Goal: Navigation & Orientation: Find specific page/section

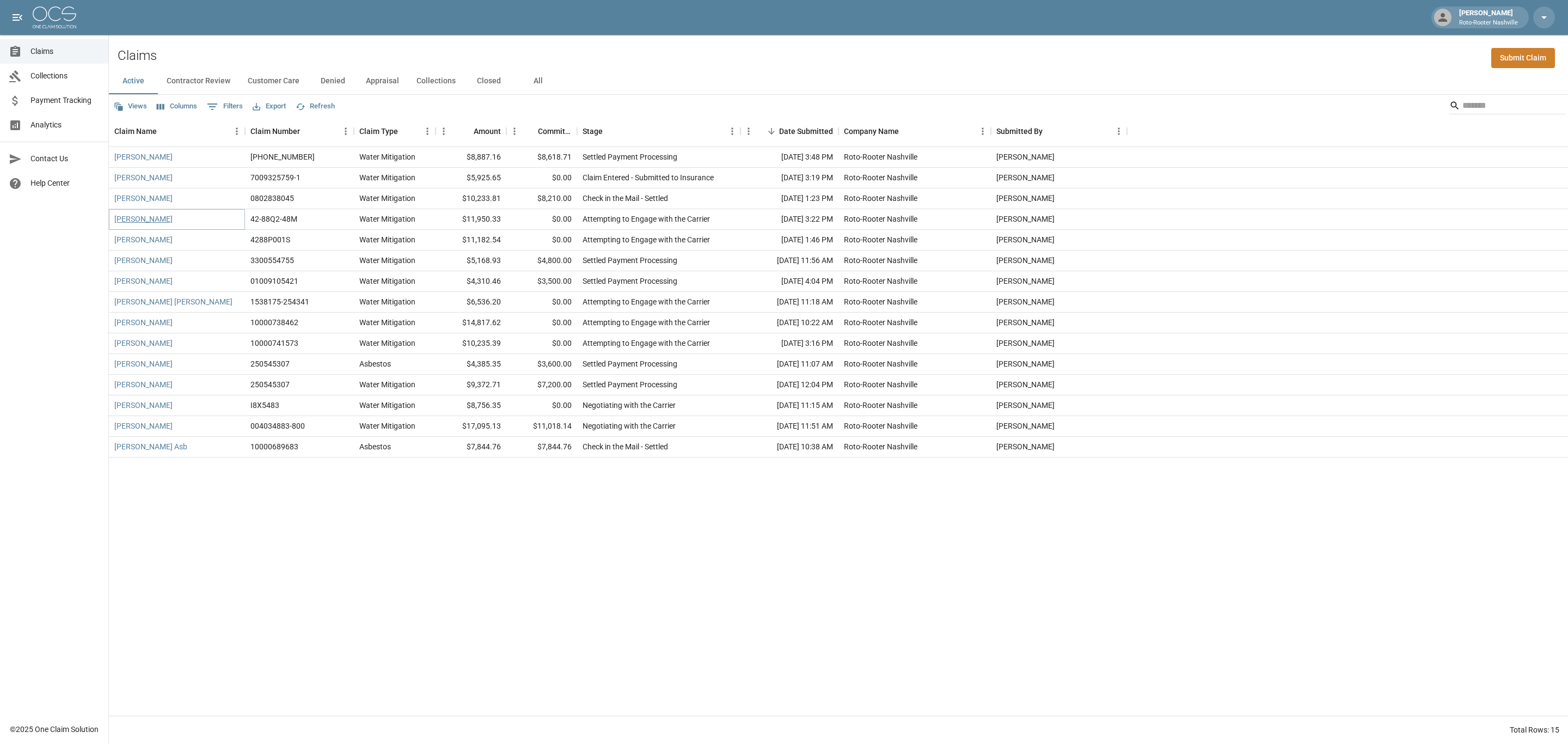
click at [154, 222] on link "[PERSON_NAME]" at bounding box center [143, 219] width 58 height 11
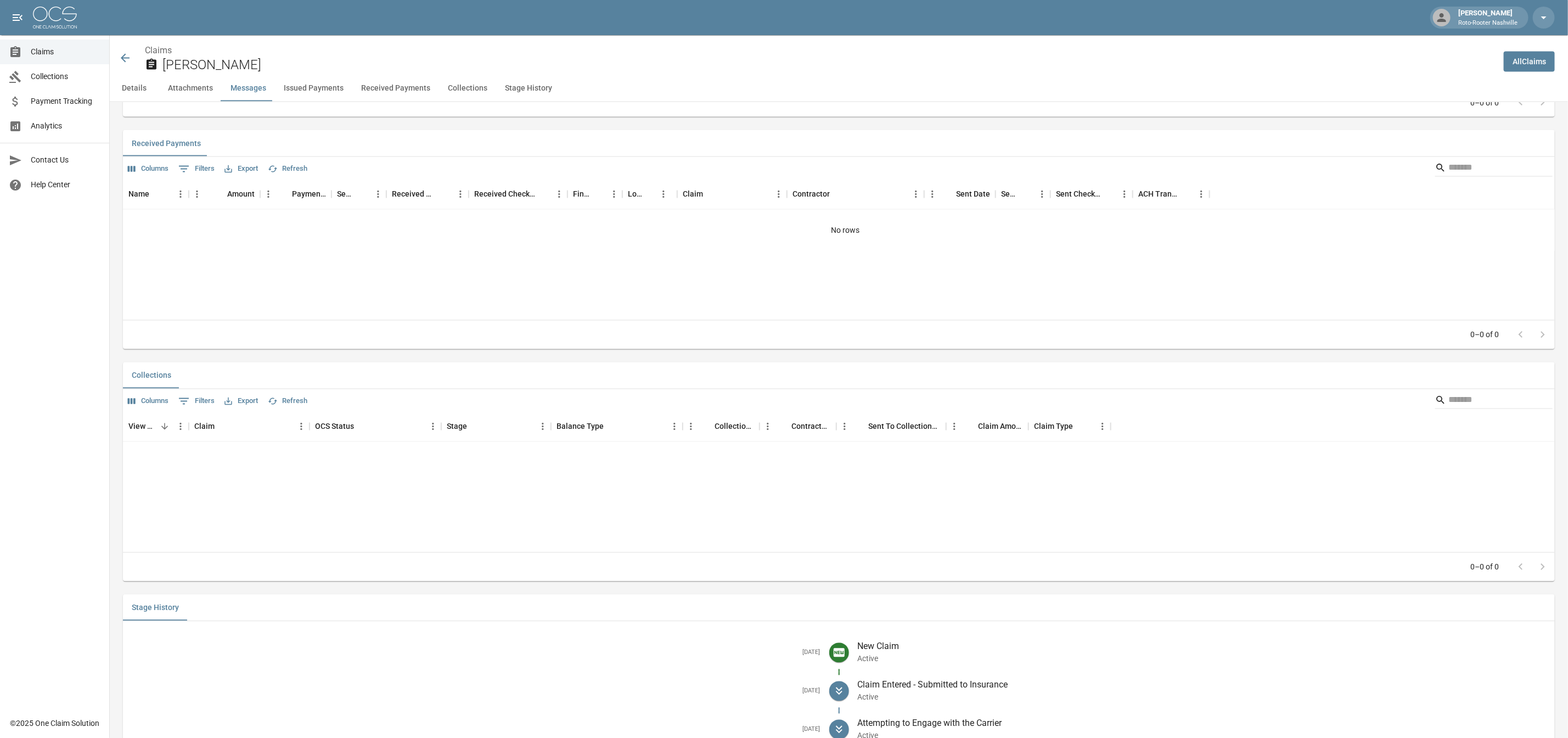
scroll to position [1480, 0]
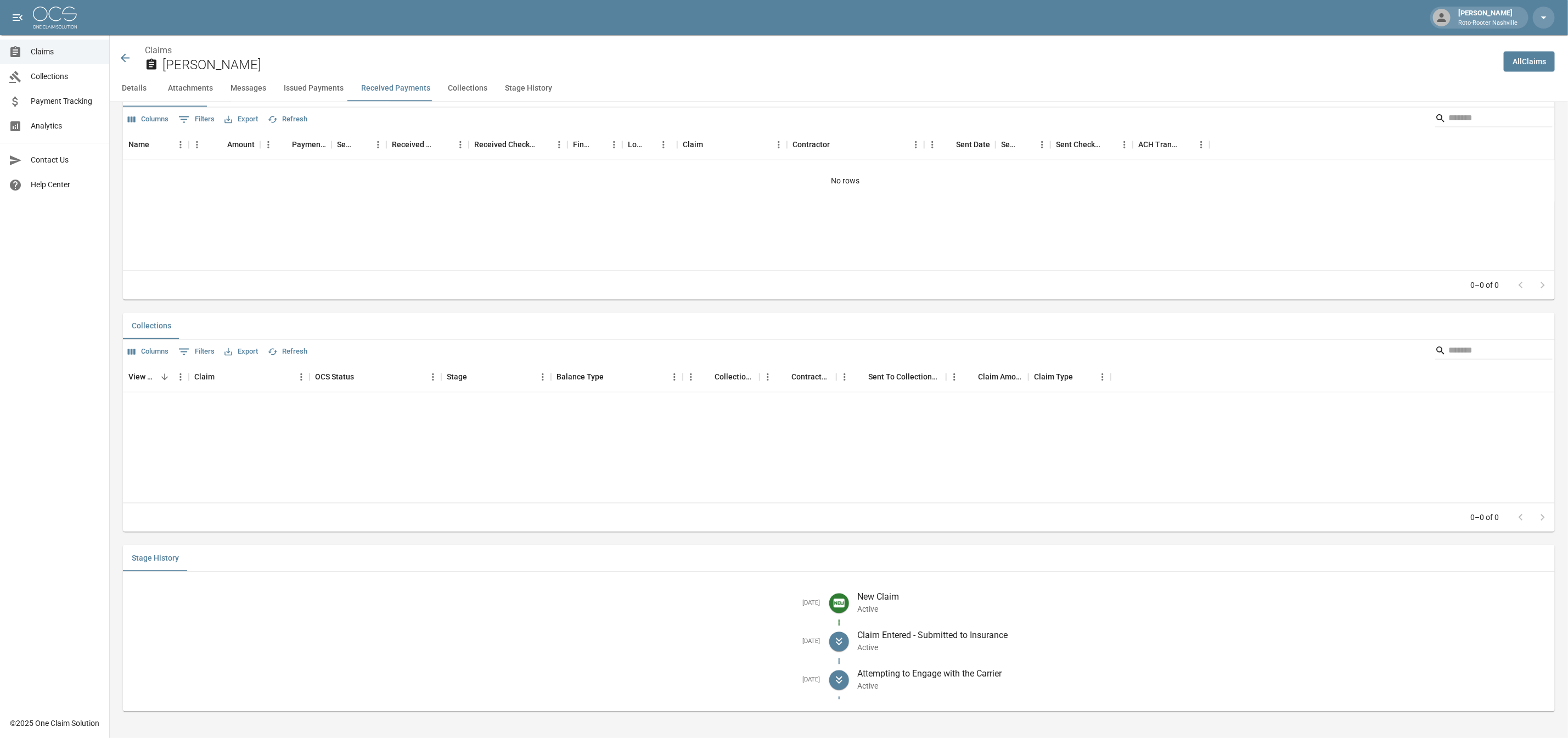
click at [125, 57] on icon at bounding box center [125, 58] width 14 height 14
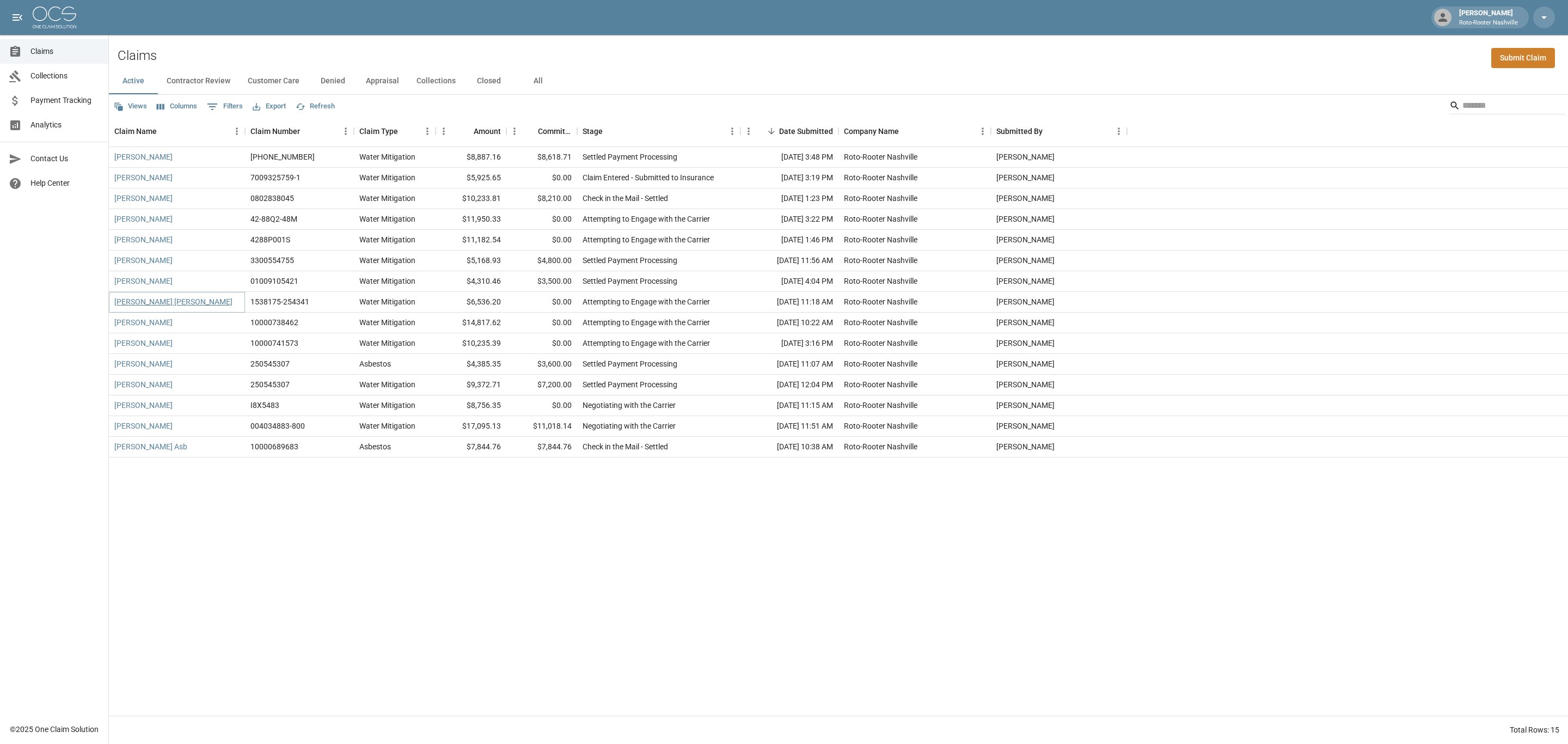
click at [171, 299] on link "[PERSON_NAME] [PERSON_NAME]" at bounding box center [173, 301] width 118 height 11
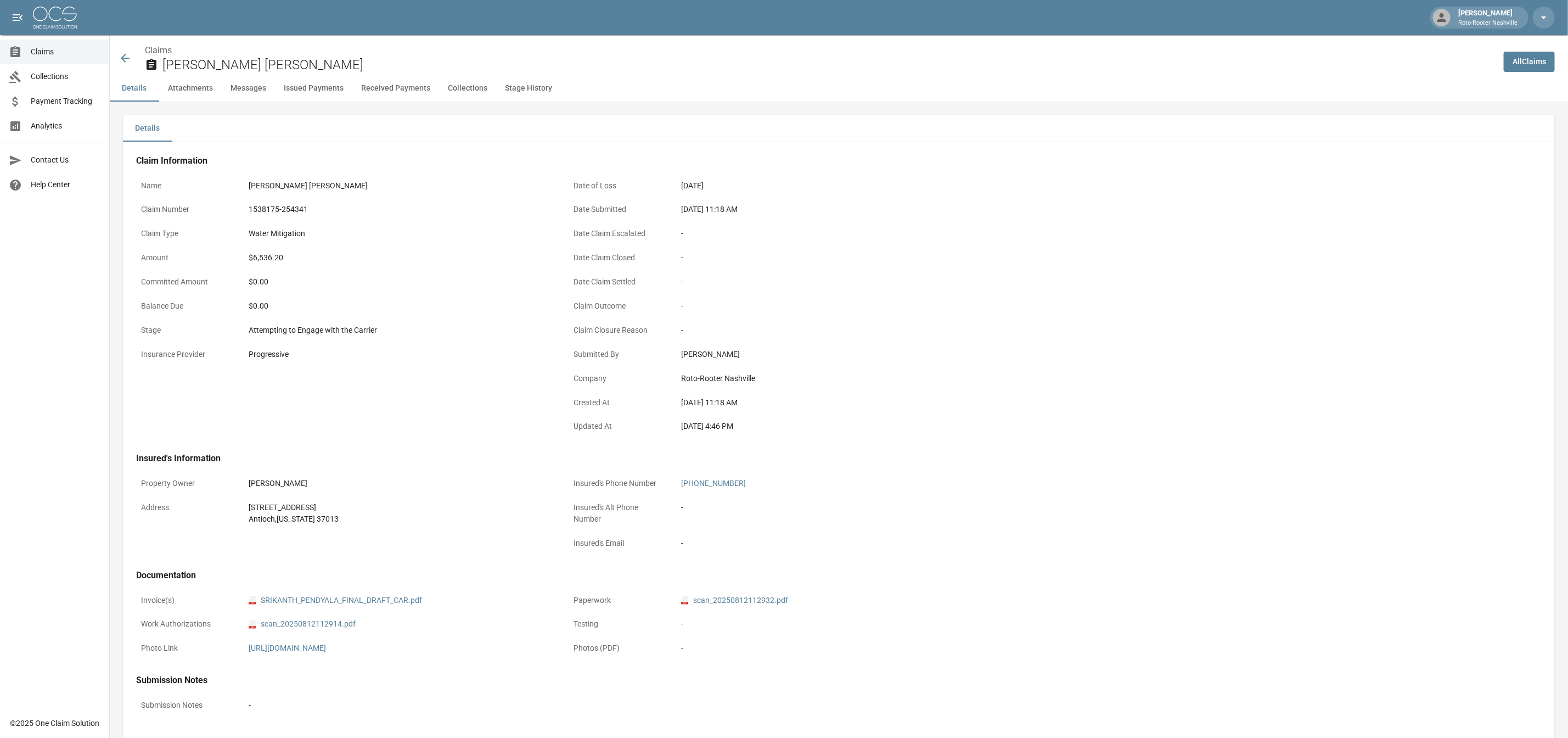
click at [127, 62] on icon at bounding box center [125, 58] width 14 height 14
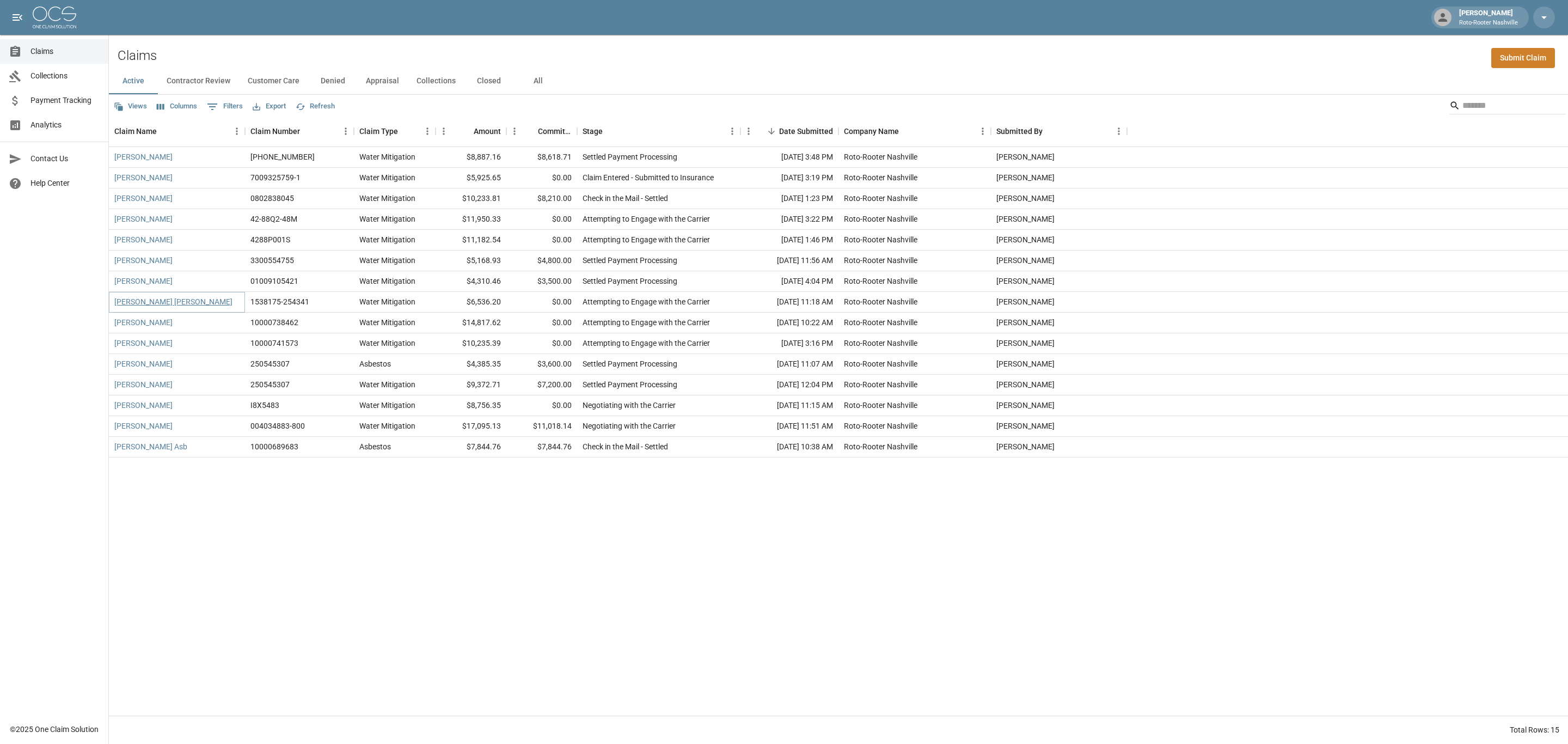
click at [160, 303] on link "[PERSON_NAME] [PERSON_NAME]" at bounding box center [173, 301] width 118 height 11
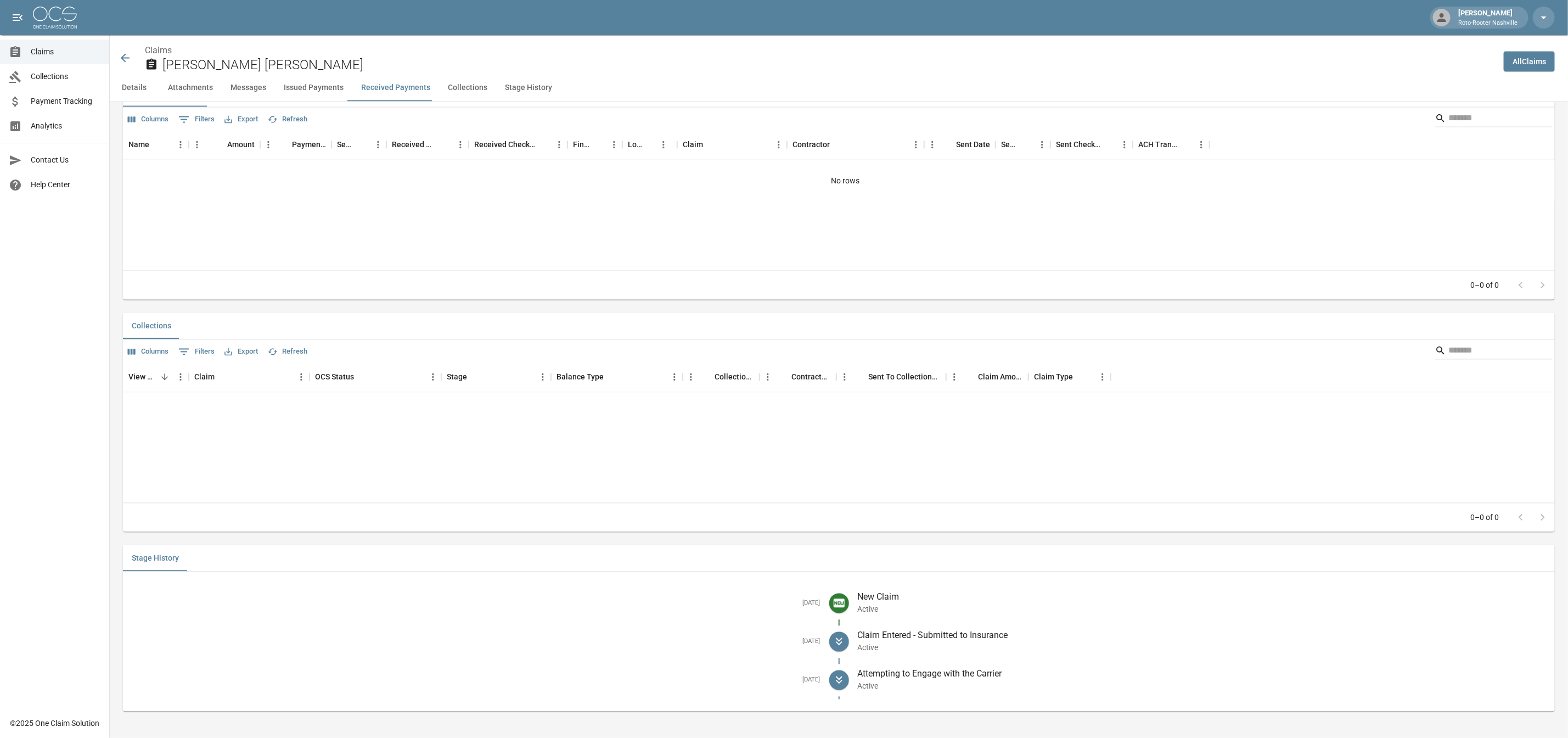
scroll to position [1495, 0]
click at [125, 62] on icon at bounding box center [125, 58] width 8 height 8
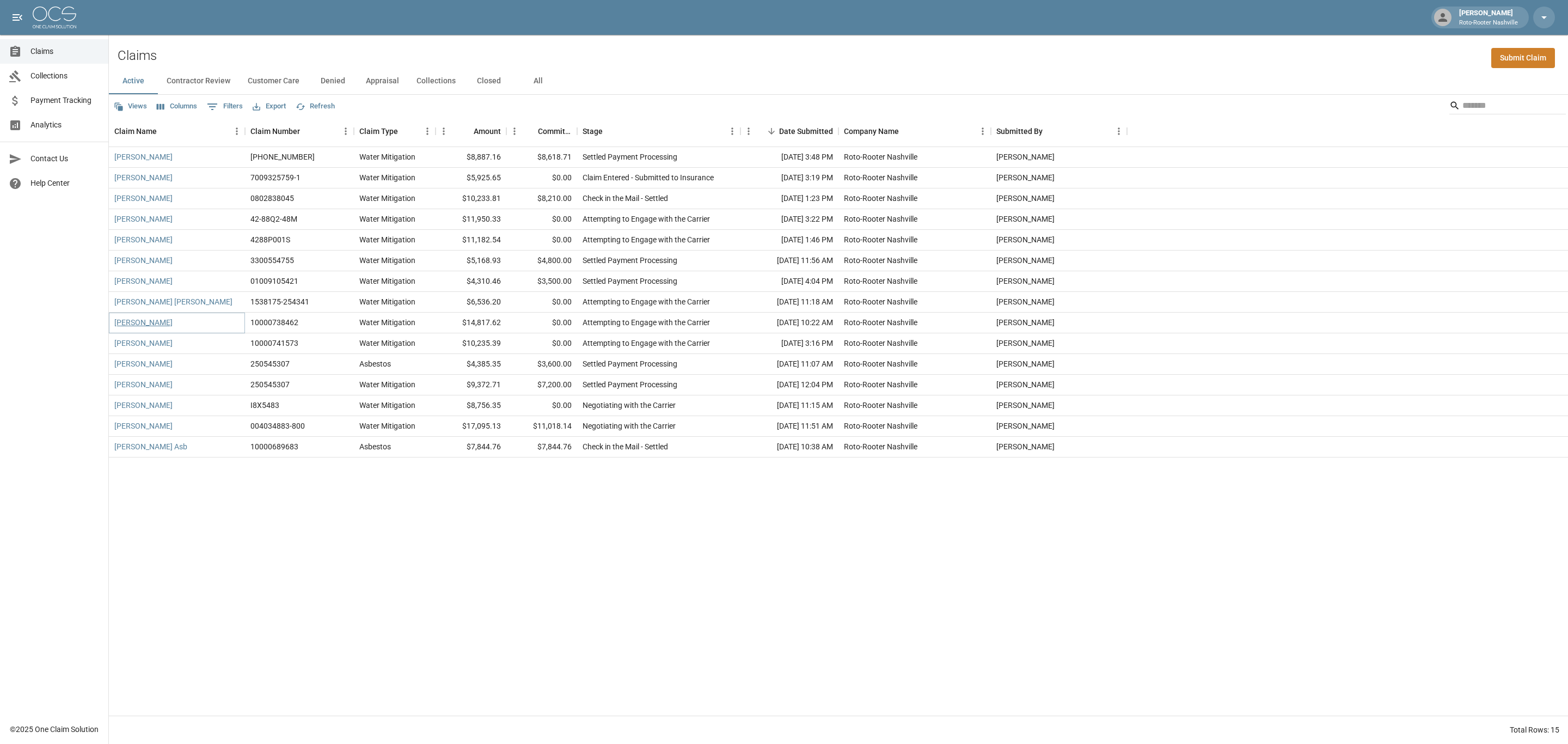
click at [146, 323] on link "[PERSON_NAME]" at bounding box center [143, 322] width 58 height 11
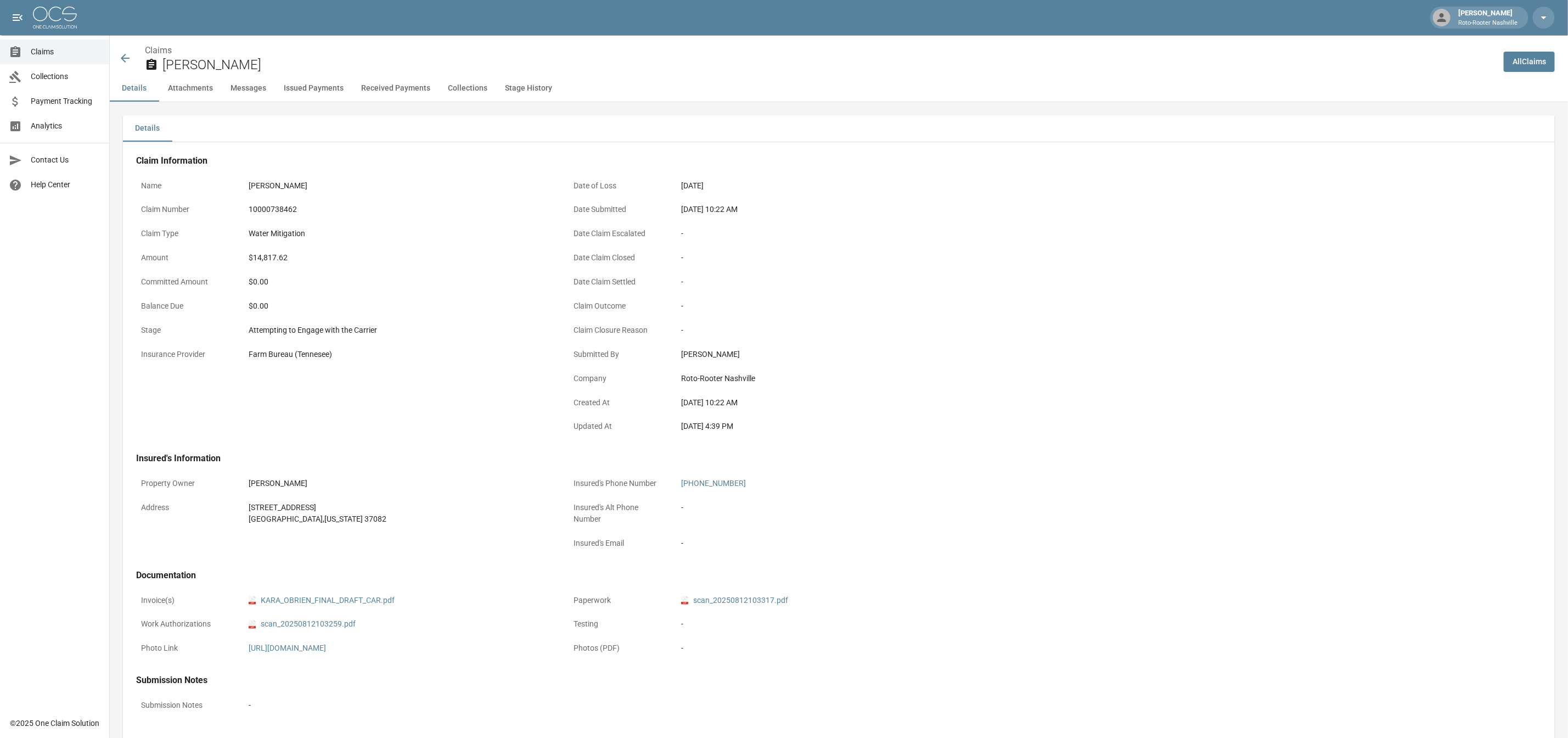
drag, startPoint x: 147, startPoint y: 325, endPoint x: 496, endPoint y: 469, distance: 377.5
click at [496, 471] on div "Property Owner [PERSON_NAME] Address [STREET_ADDRESS][US_STATE]" at bounding box center [339, 508] width 433 height 97
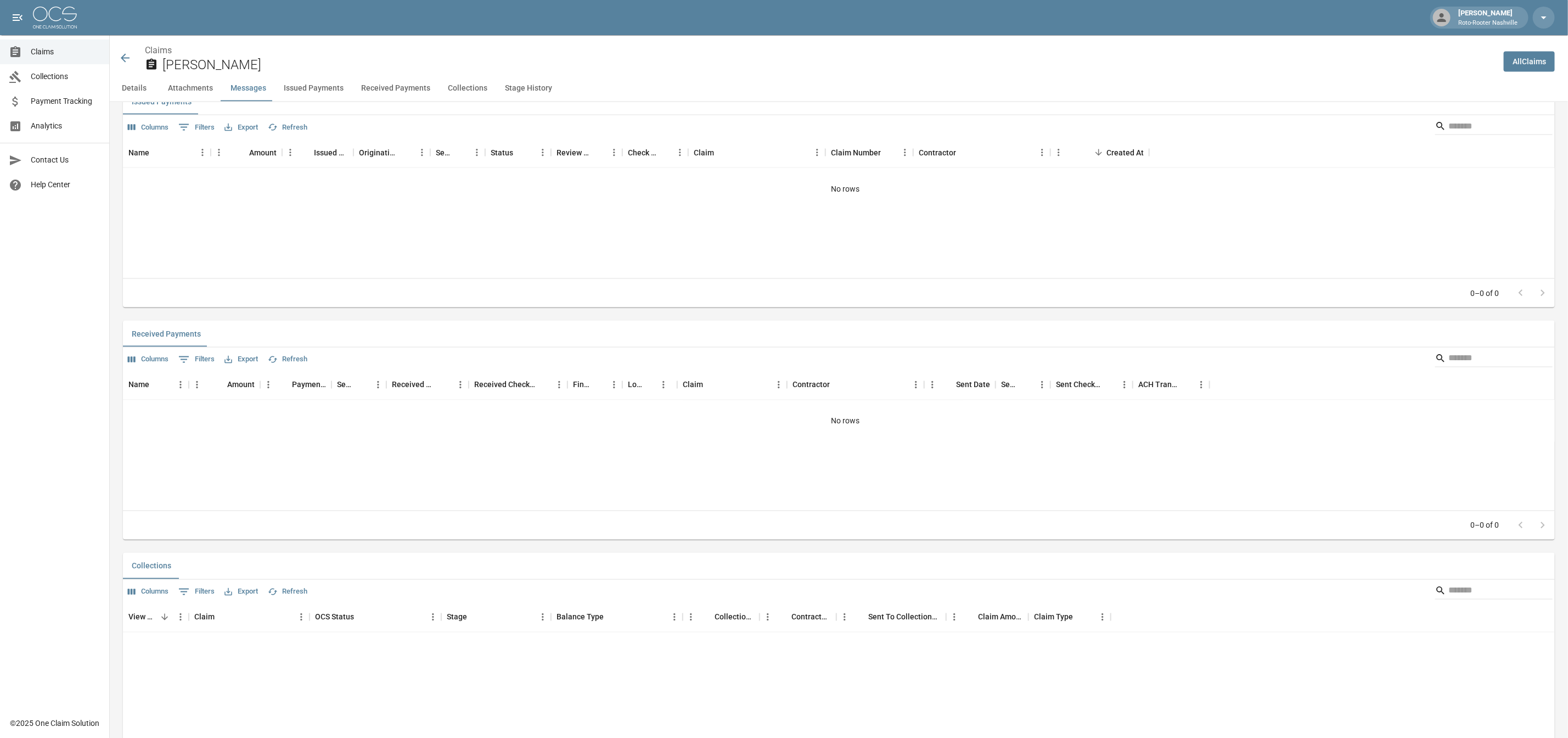
scroll to position [1480, 0]
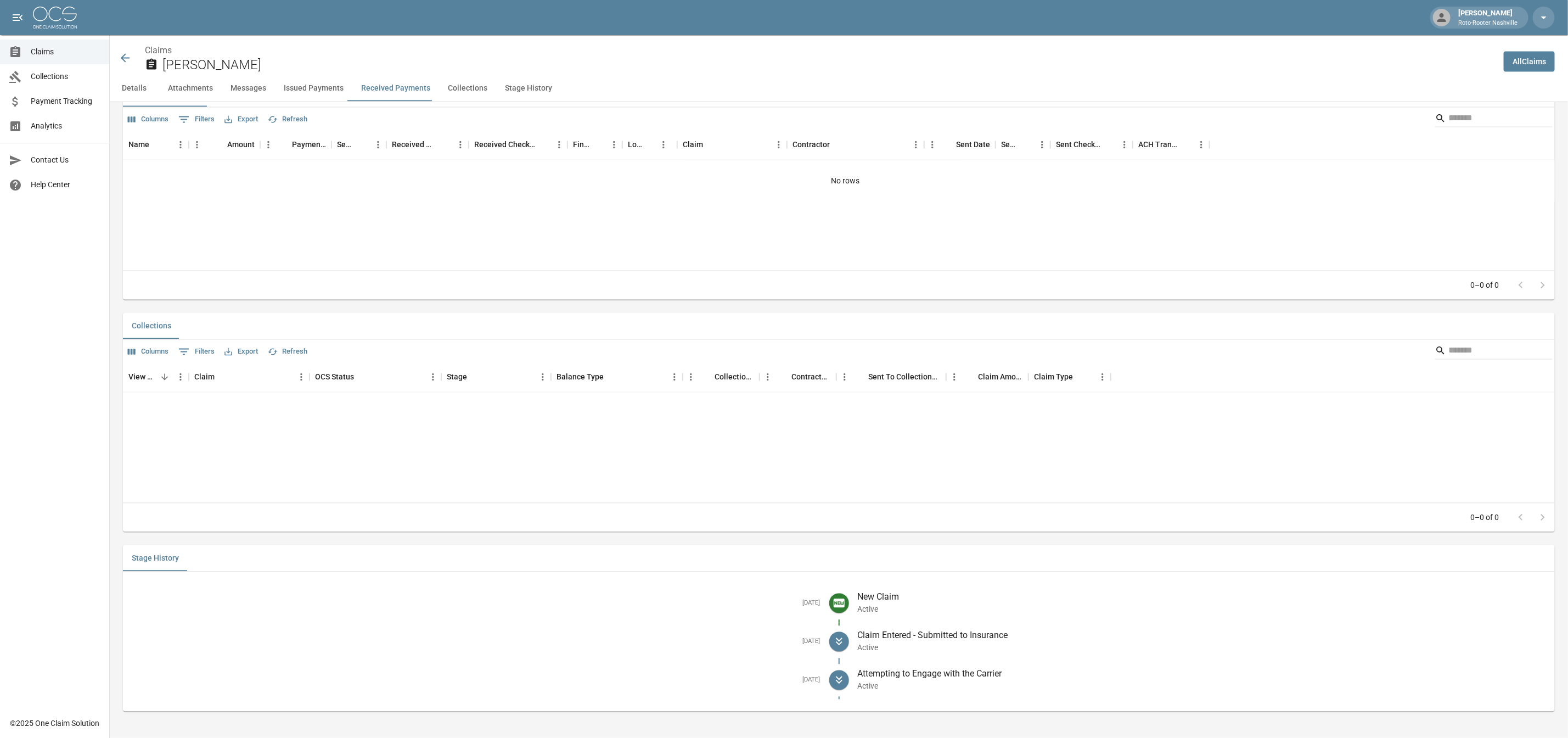
click at [125, 56] on icon at bounding box center [125, 58] width 14 height 14
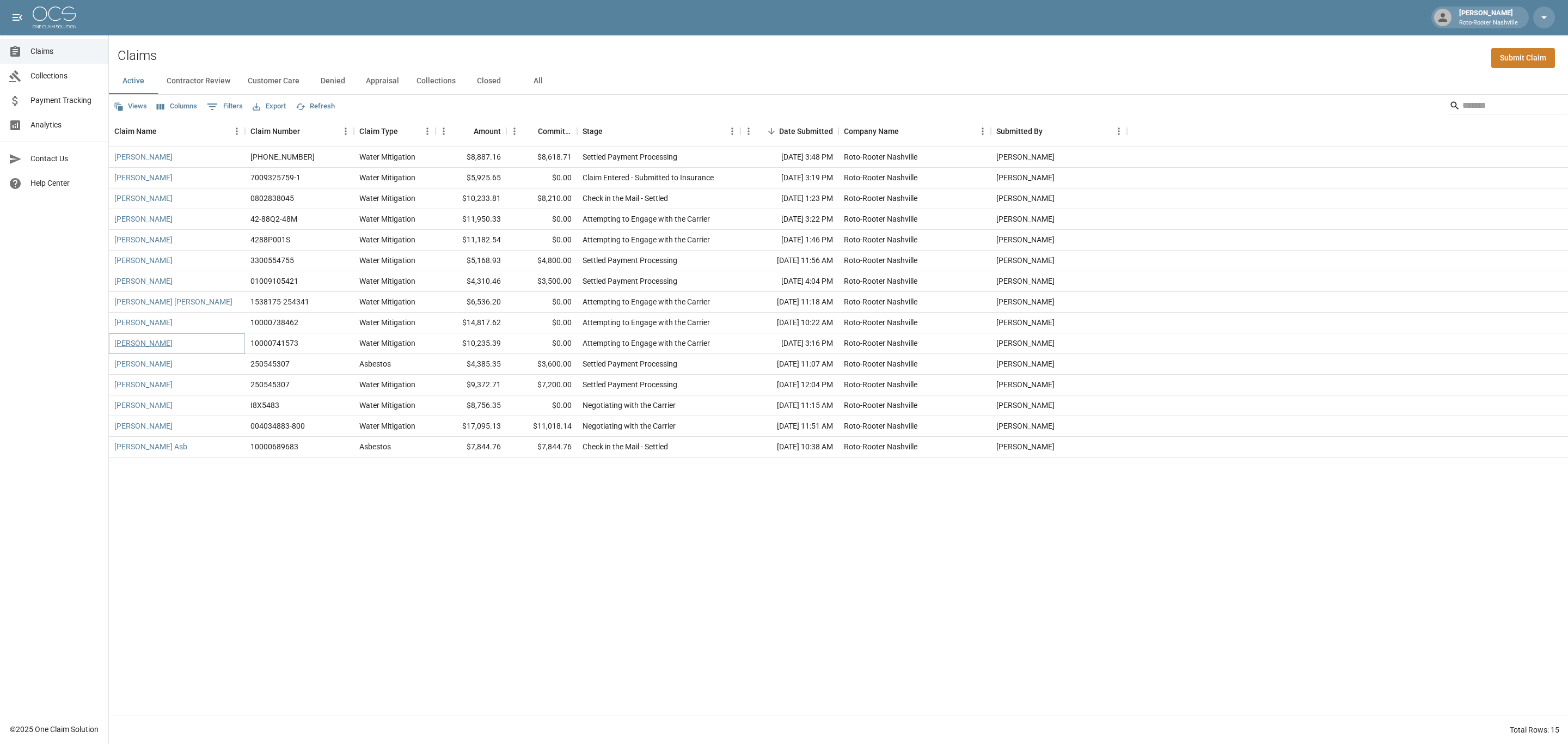
click at [150, 344] on link "[PERSON_NAME]" at bounding box center [143, 343] width 58 height 11
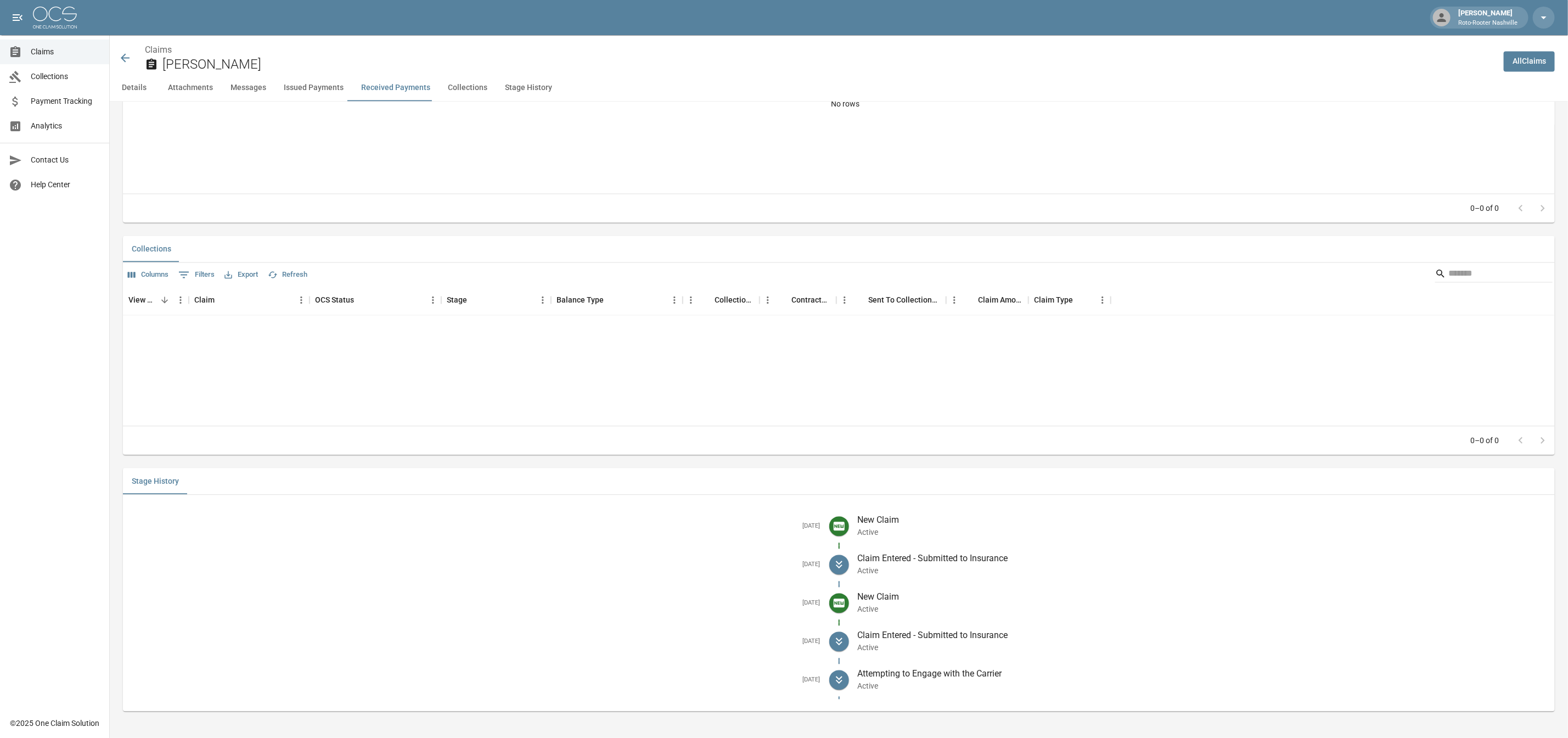
scroll to position [1558, 0]
click at [130, 58] on icon at bounding box center [125, 58] width 14 height 14
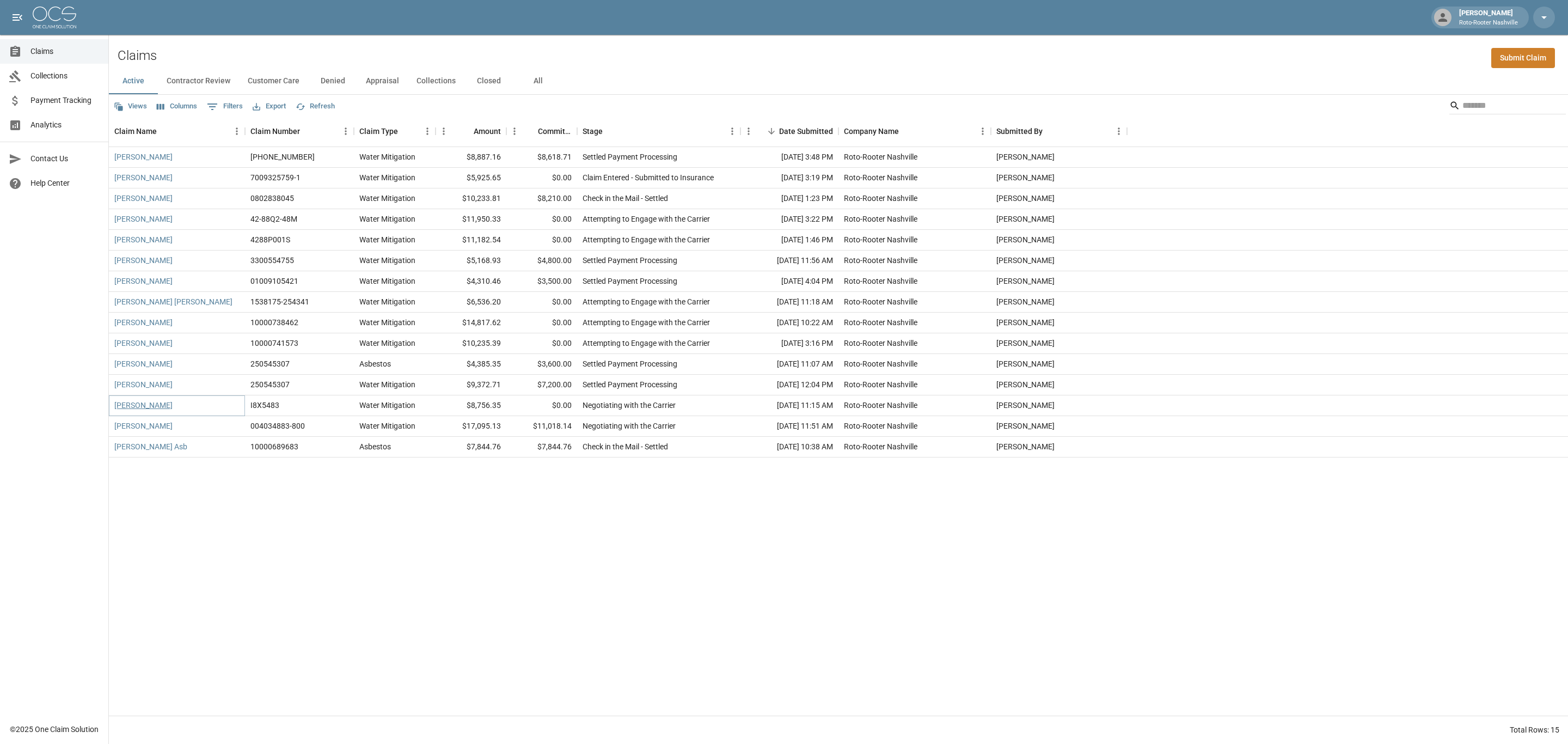
click at [163, 406] on link "[PERSON_NAME]" at bounding box center [143, 405] width 58 height 11
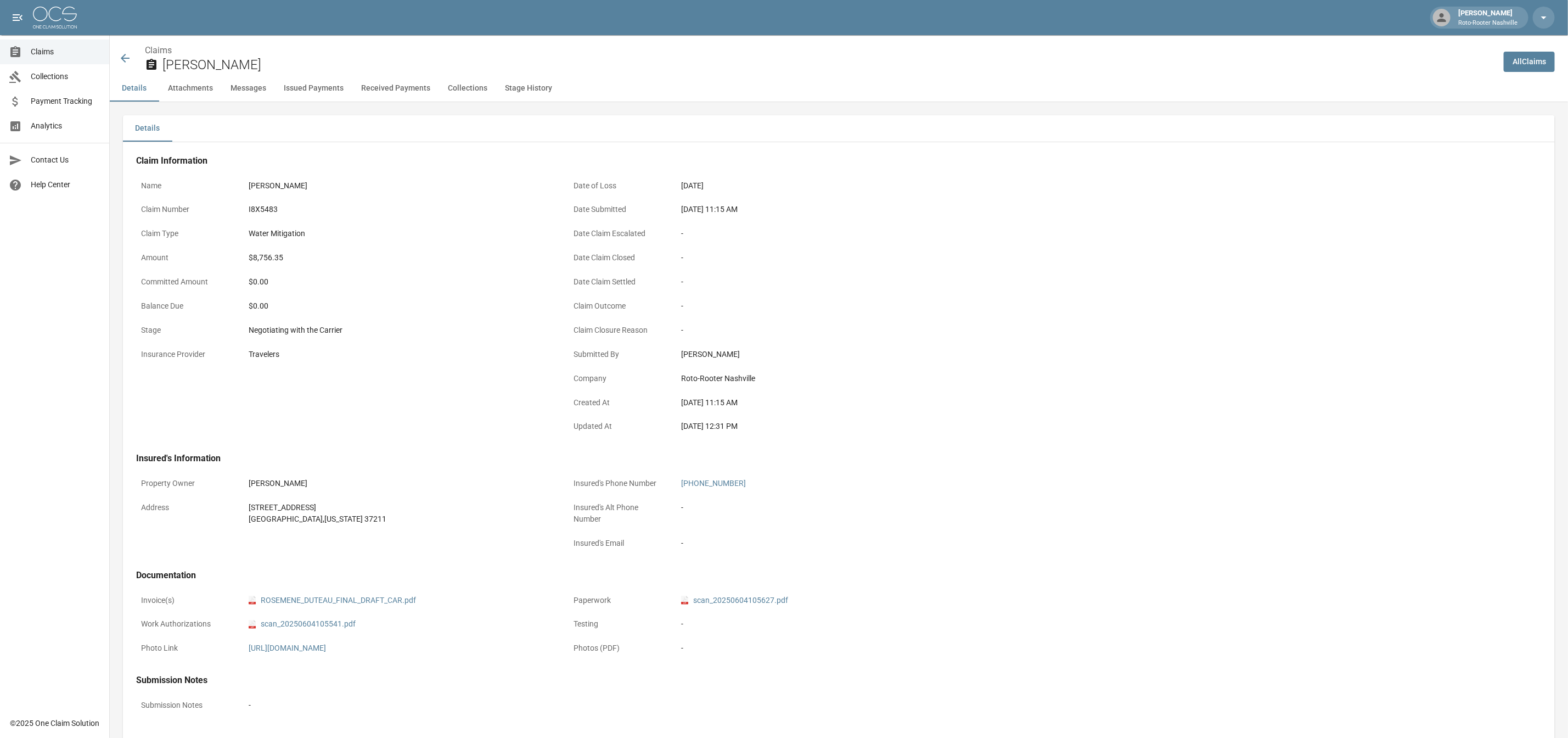
drag, startPoint x: 163, startPoint y: 409, endPoint x: 506, endPoint y: 366, distance: 345.7
click at [506, 366] on div "Insurance Provider Travelers" at bounding box center [346, 356] width 419 height 25
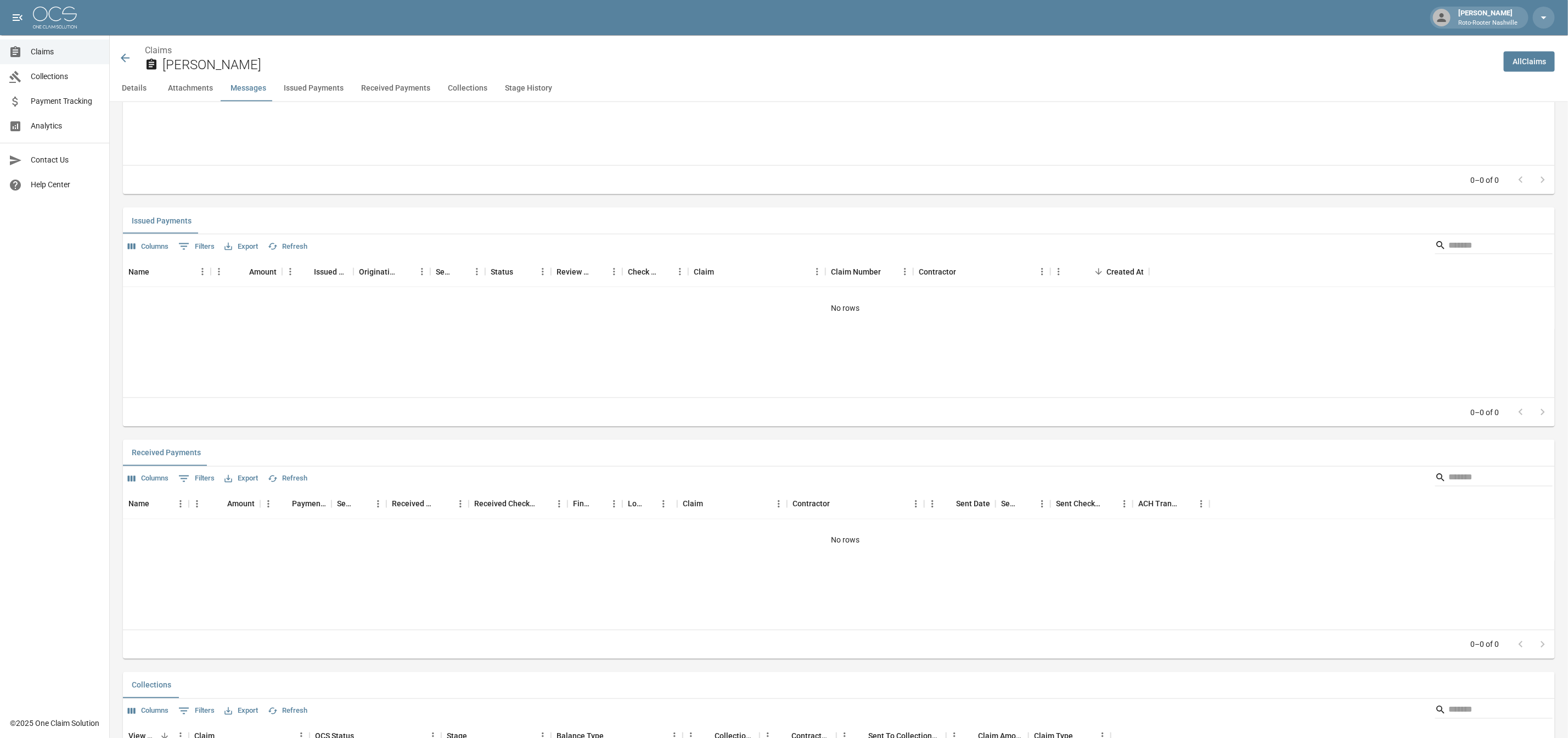
scroll to position [1122, 0]
click at [129, 58] on icon at bounding box center [125, 58] width 14 height 14
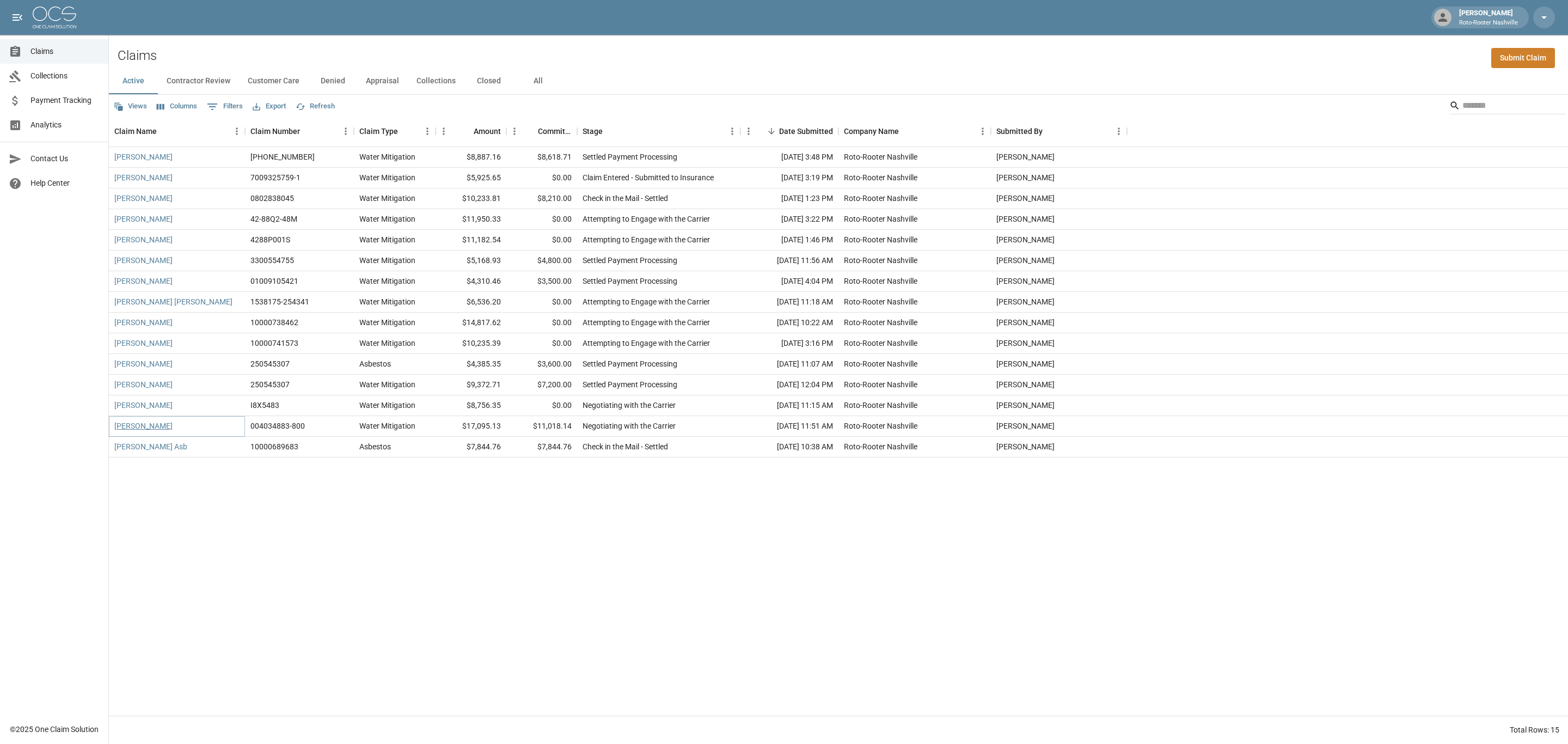
click at [136, 427] on link "[PERSON_NAME]" at bounding box center [143, 425] width 58 height 11
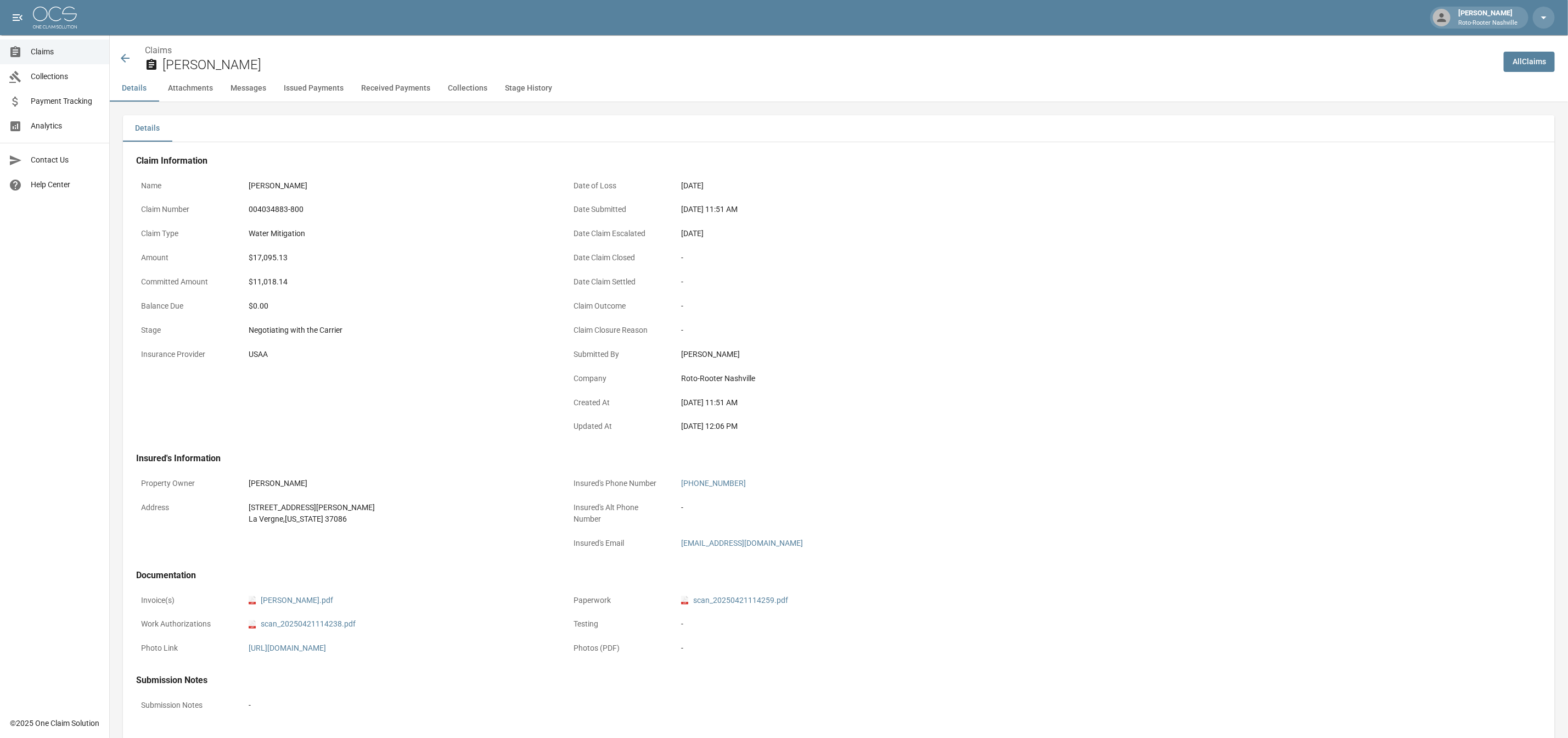
click at [125, 60] on icon at bounding box center [125, 58] width 14 height 14
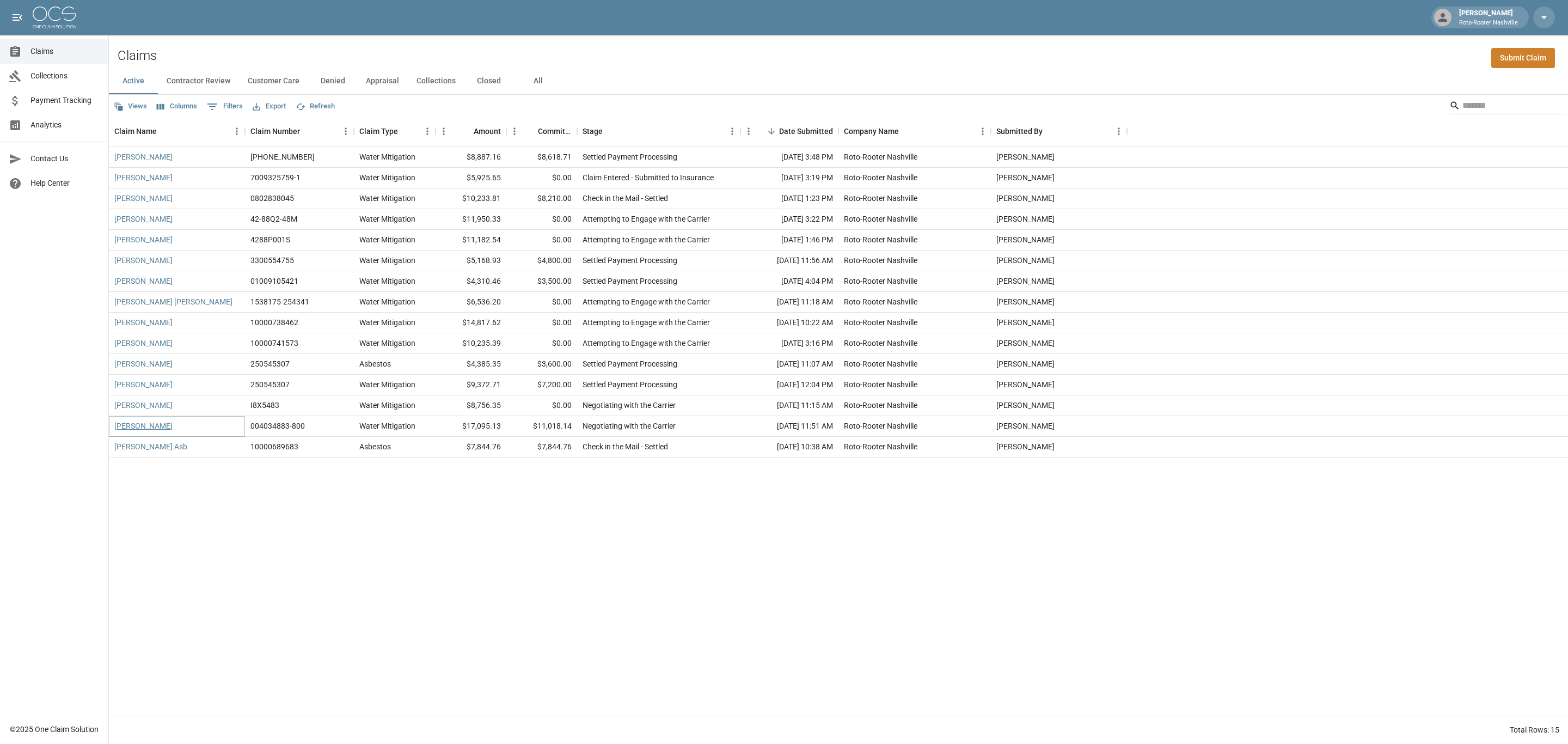
click at [143, 428] on link "[PERSON_NAME]" at bounding box center [143, 425] width 58 height 11
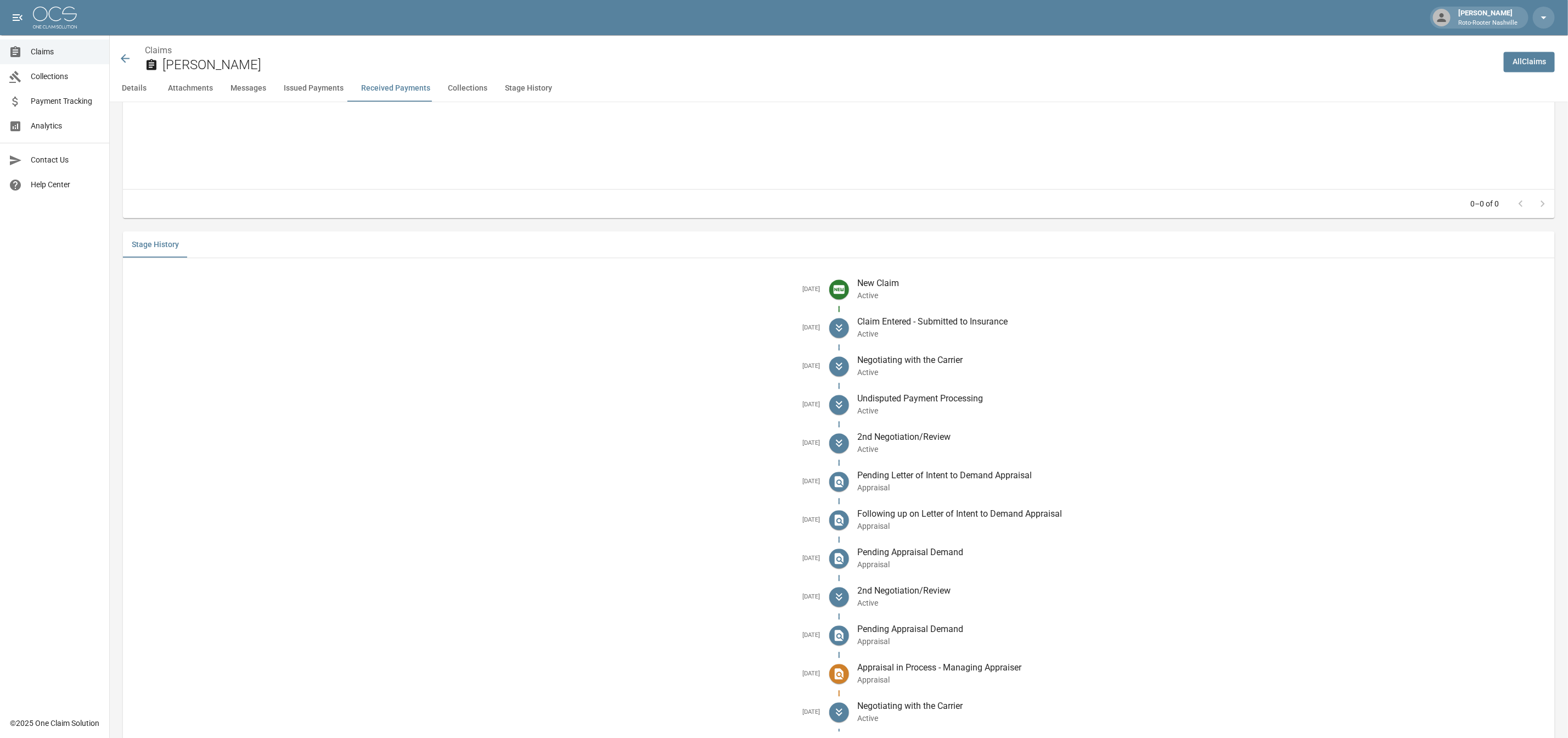
scroll to position [1925, 0]
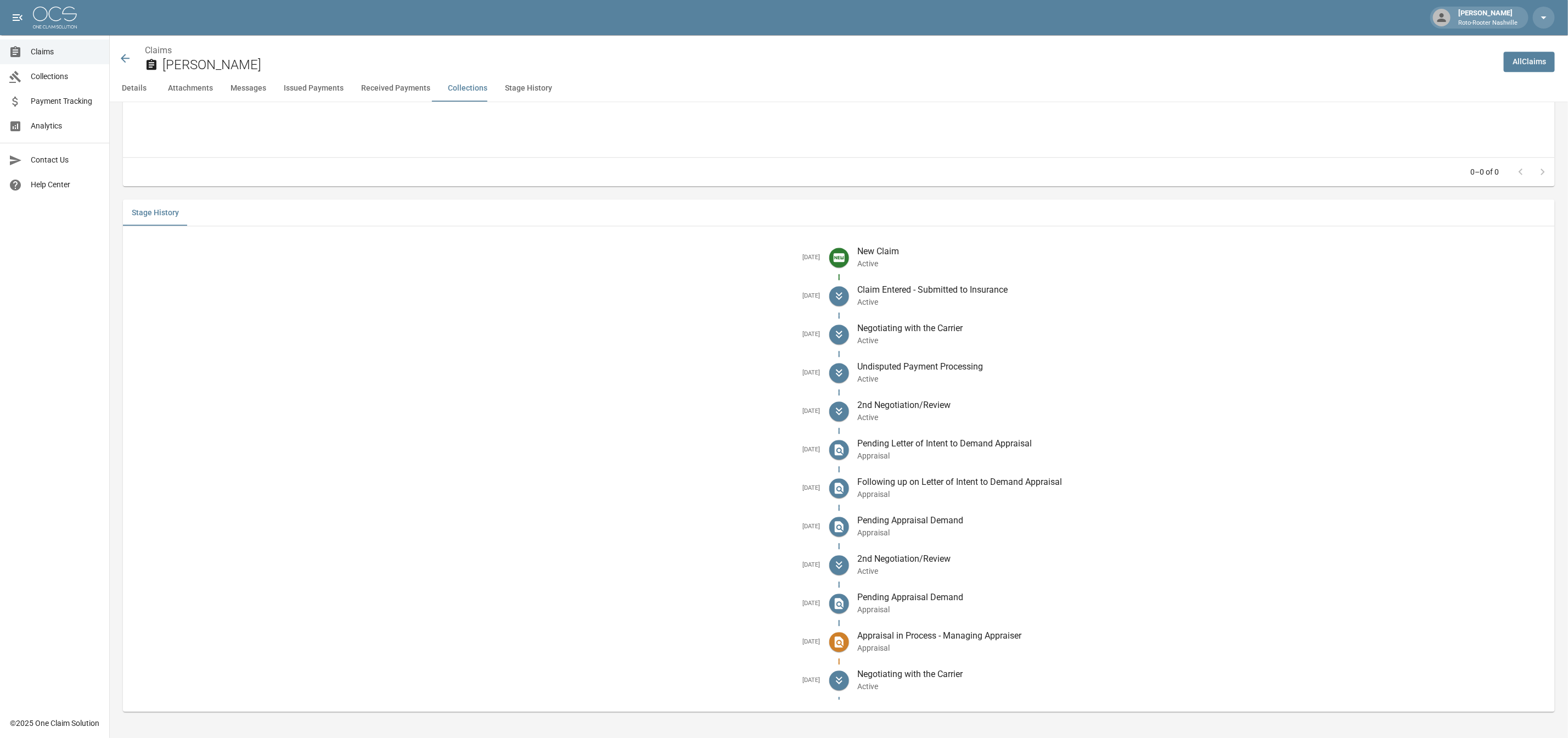
click at [127, 59] on icon at bounding box center [125, 58] width 14 height 14
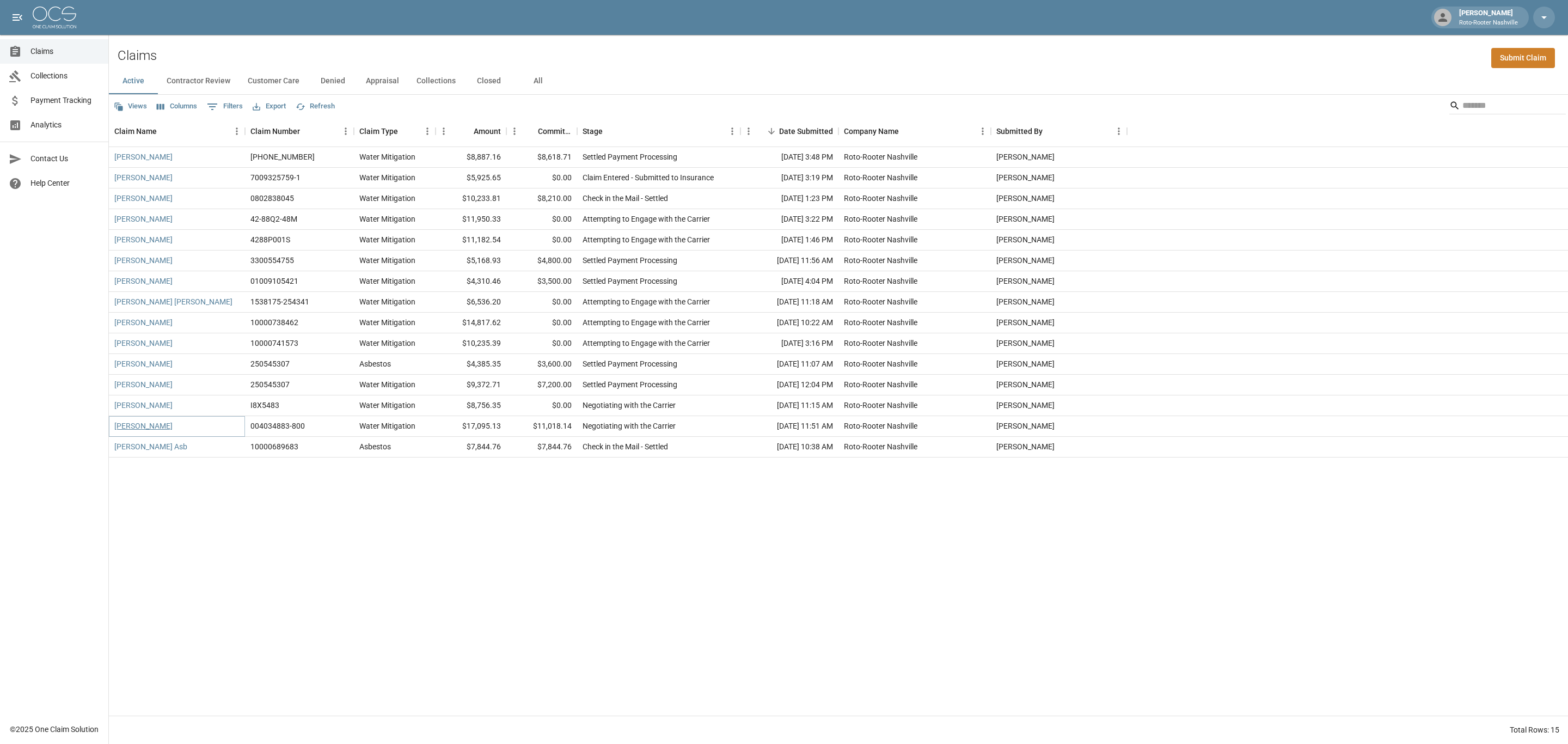
click at [148, 427] on link "[PERSON_NAME]" at bounding box center [143, 425] width 58 height 11
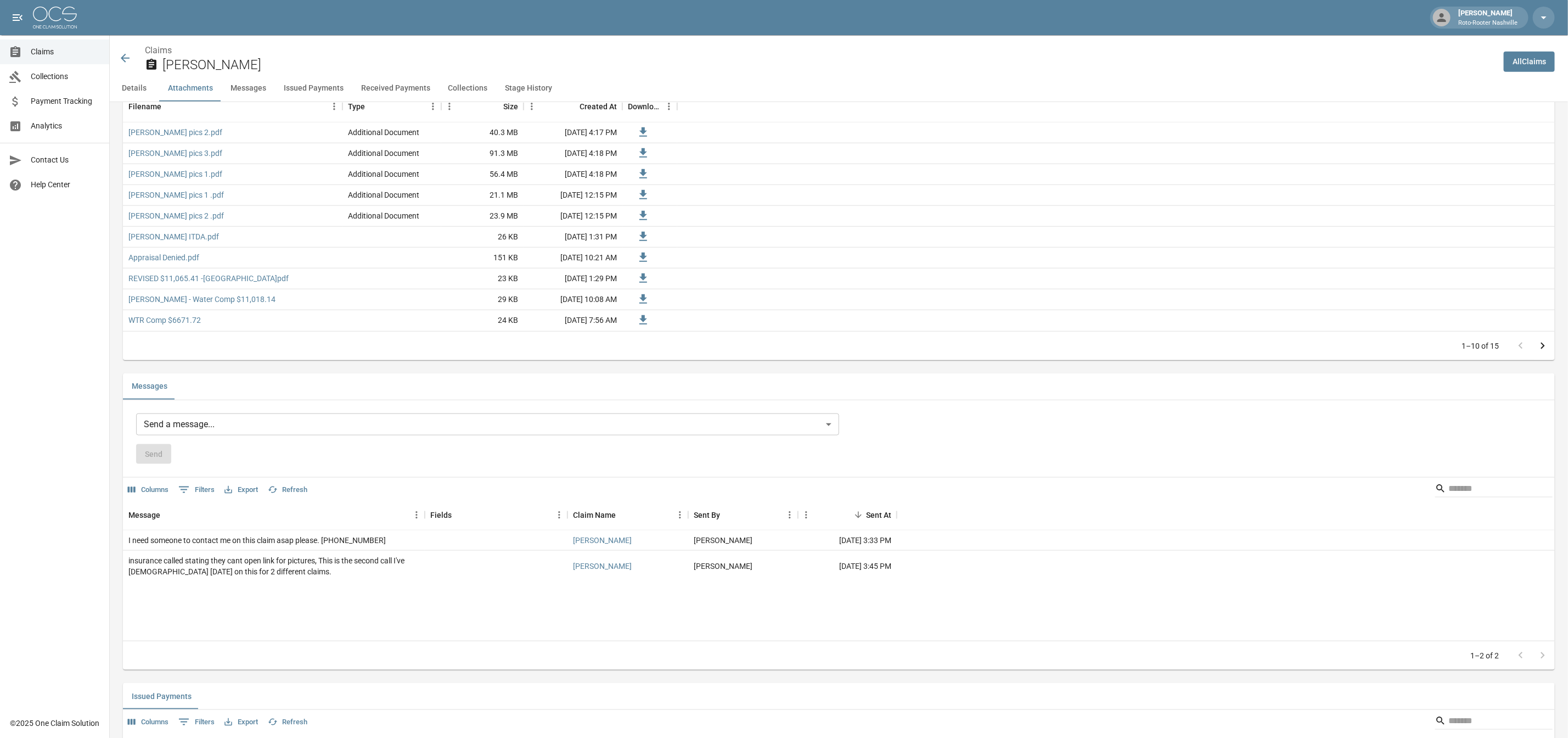
scroll to position [741, 0]
click at [124, 59] on icon at bounding box center [125, 58] width 14 height 14
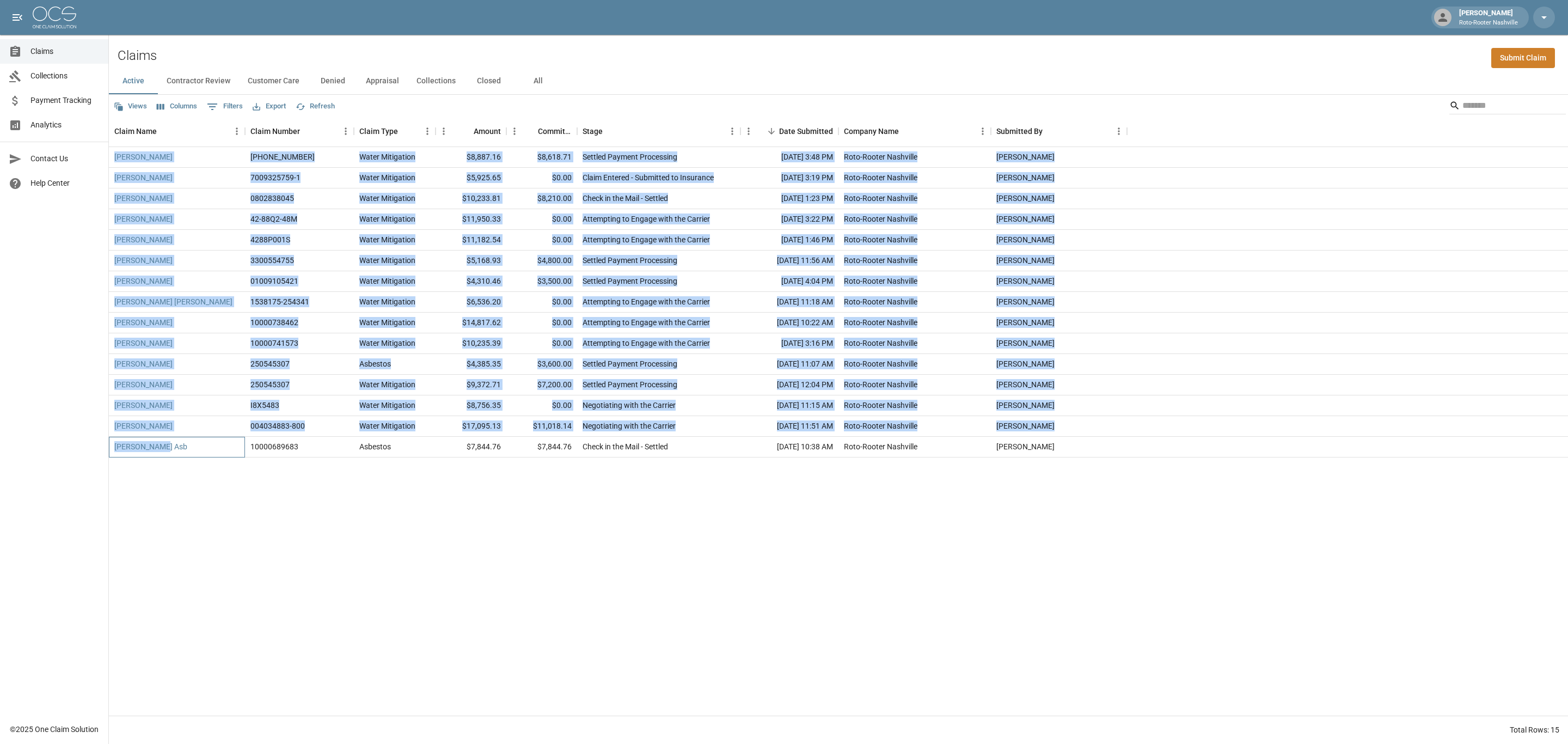
click at [160, 459] on div "[PERSON_NAME] [PHONE_NUMBER] Water Mitigation $8,887.16 $8,618.71 Settled Payme…" at bounding box center [839, 431] width 1459 height 568
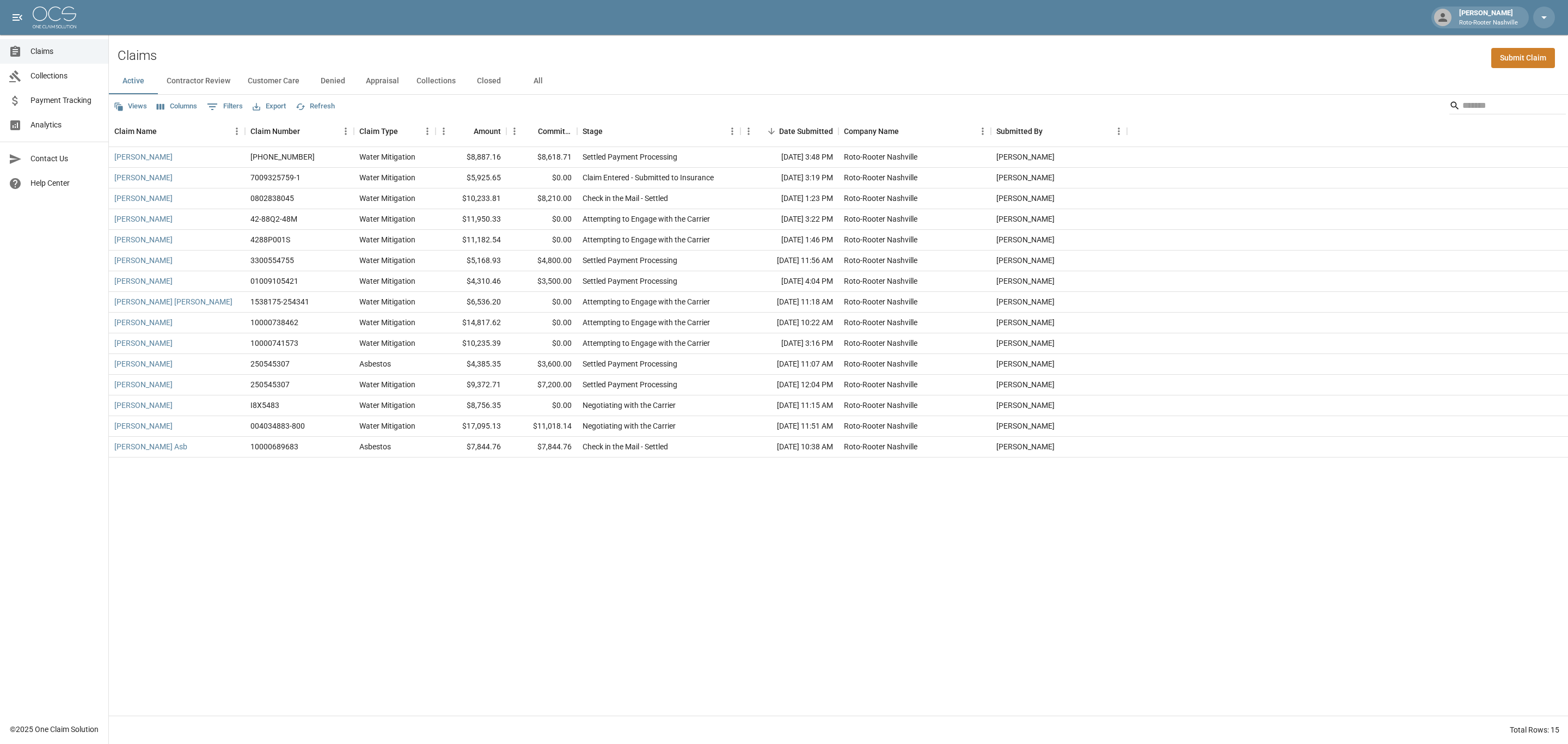
click at [201, 496] on div "[PERSON_NAME] [PHONE_NUMBER] Water Mitigation $8,887.16 $8,618.71 Settled Payme…" at bounding box center [839, 431] width 1459 height 568
click at [157, 446] on link "[PERSON_NAME] Asb" at bounding box center [150, 446] width 73 height 11
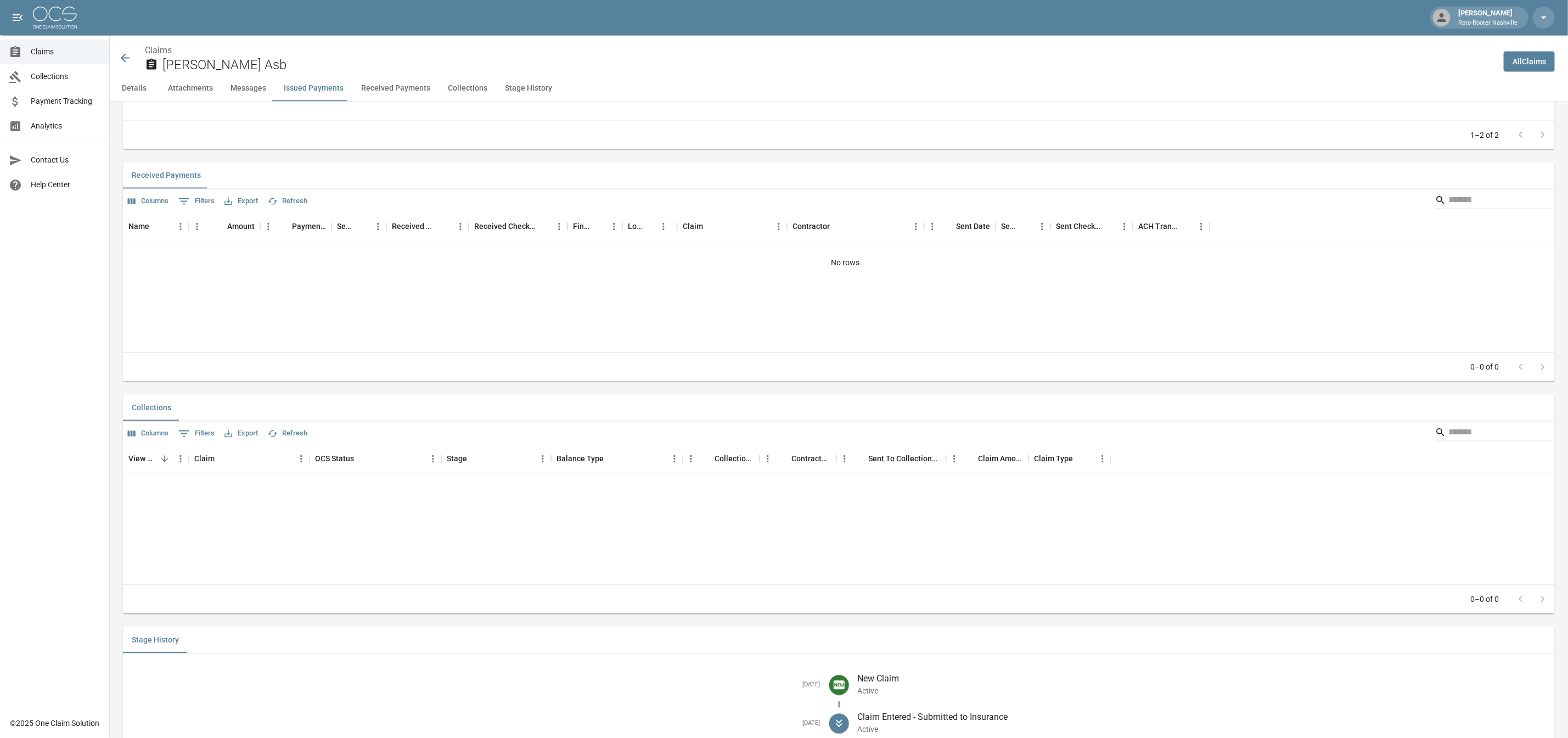
scroll to position [1649, 0]
